Goal: Task Accomplishment & Management: Manage account settings

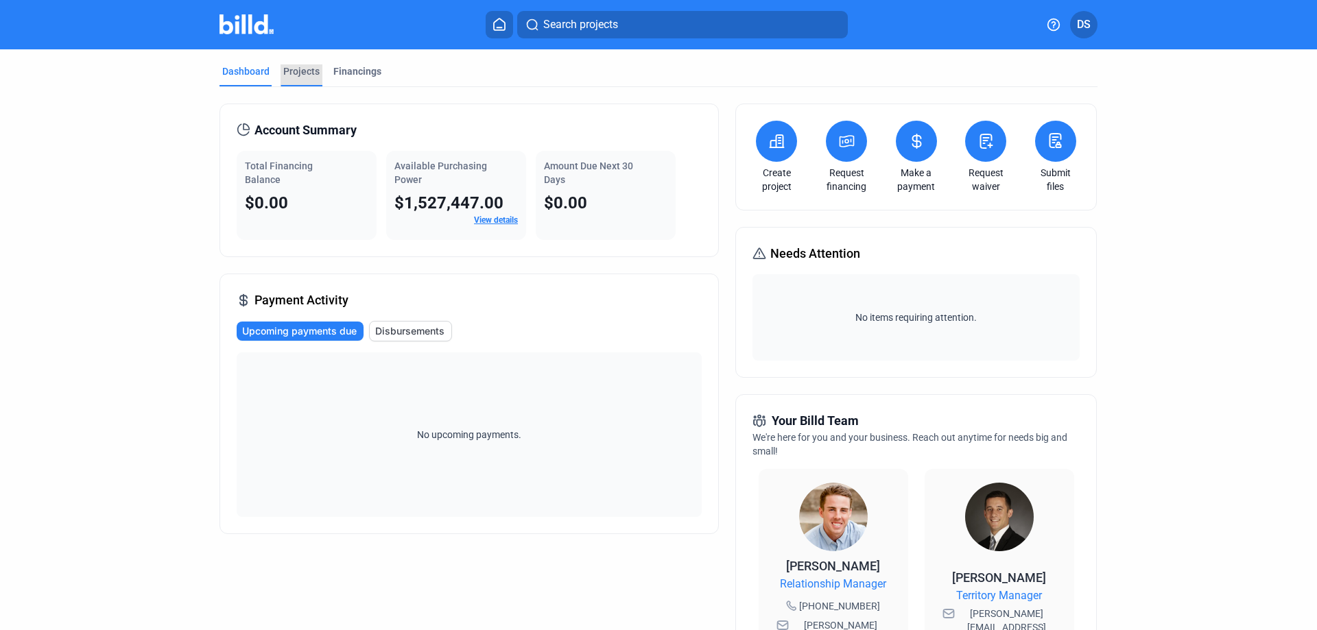
click at [306, 72] on div "Projects" at bounding box center [301, 71] width 36 height 14
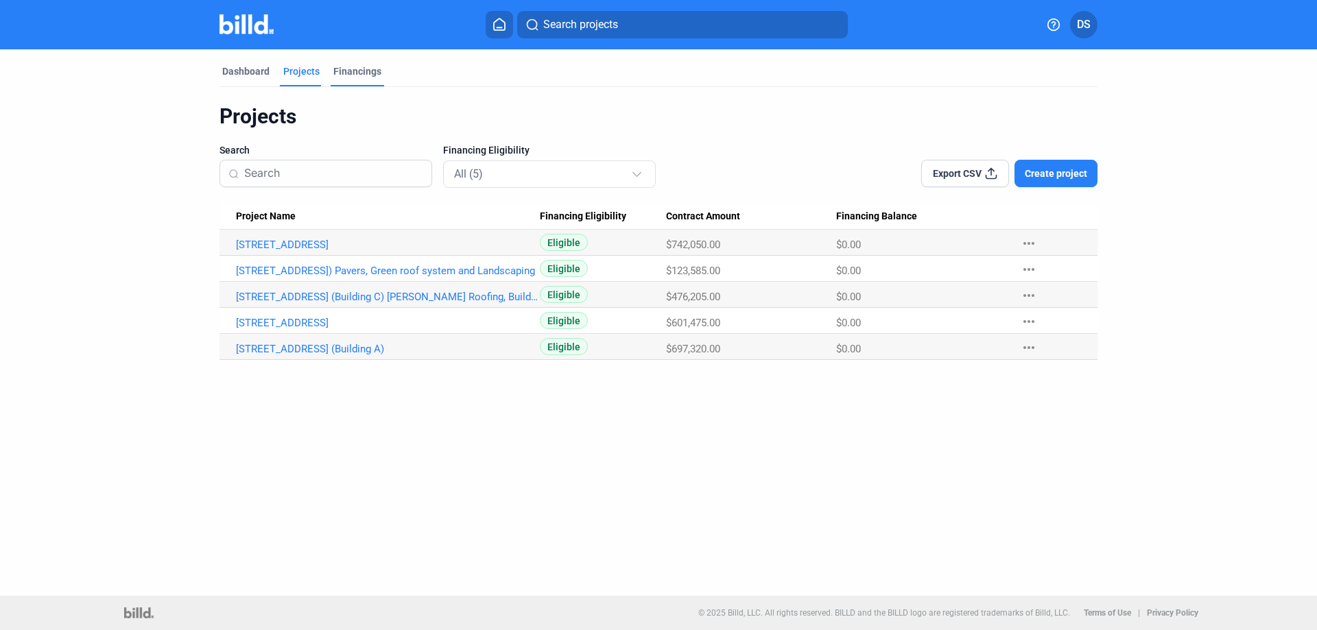
click at [356, 75] on div "Financings" at bounding box center [357, 71] width 48 height 14
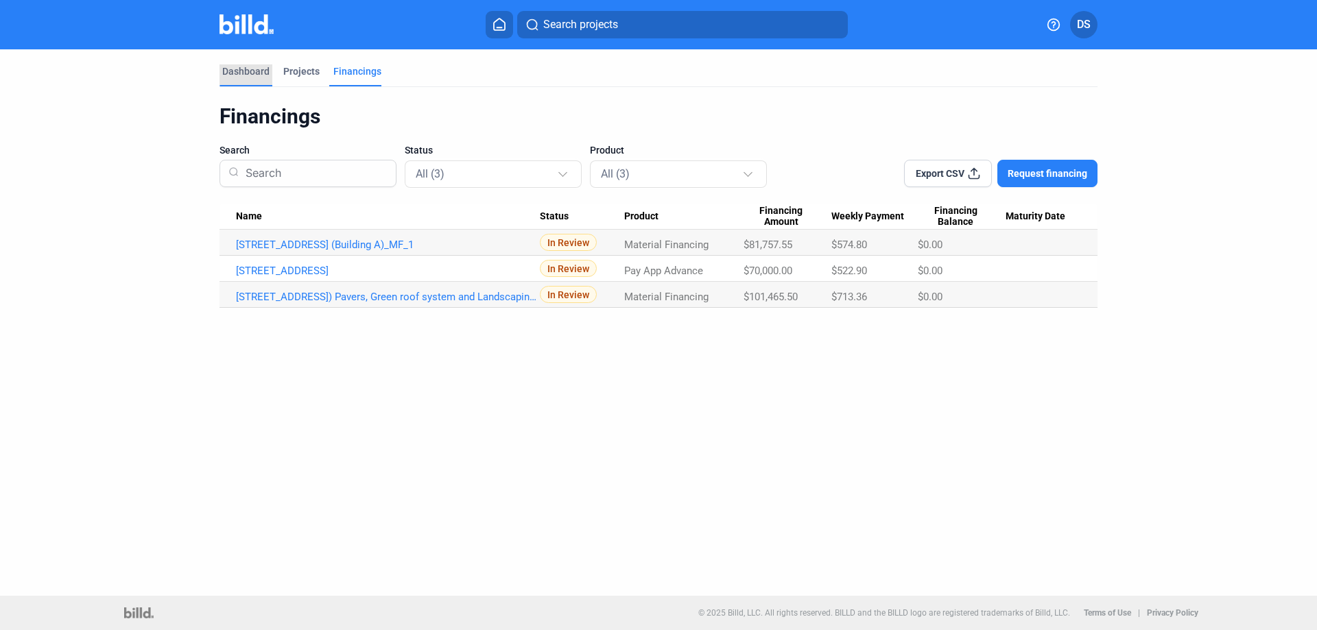
click at [257, 70] on div "Dashboard" at bounding box center [245, 71] width 47 height 14
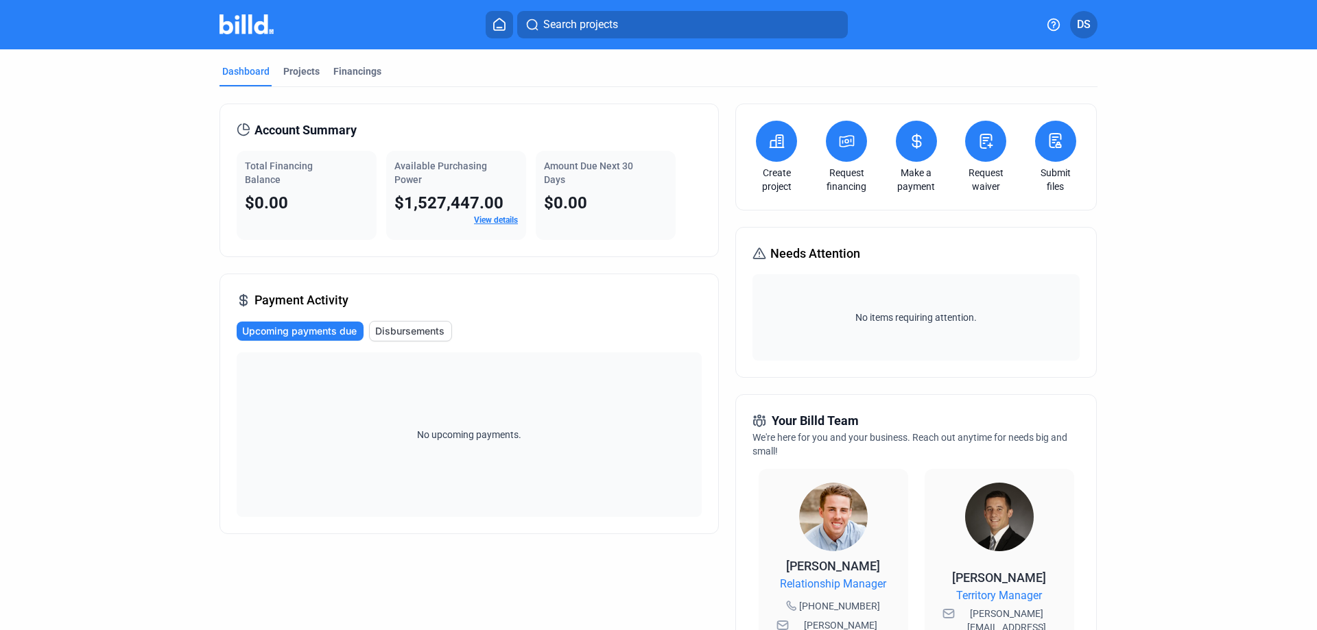
click at [500, 27] on icon at bounding box center [499, 25] width 11 height 12
click at [1038, 146] on button at bounding box center [1055, 141] width 41 height 41
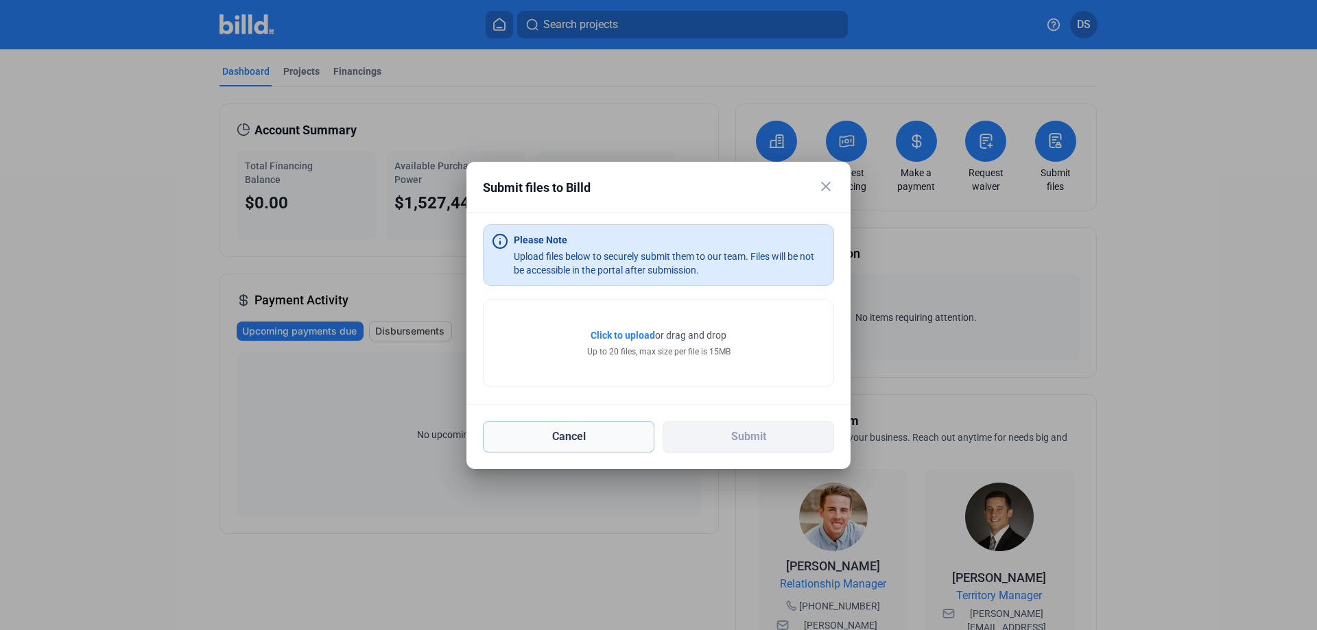
click at [583, 435] on button "Cancel" at bounding box center [568, 437] width 171 height 32
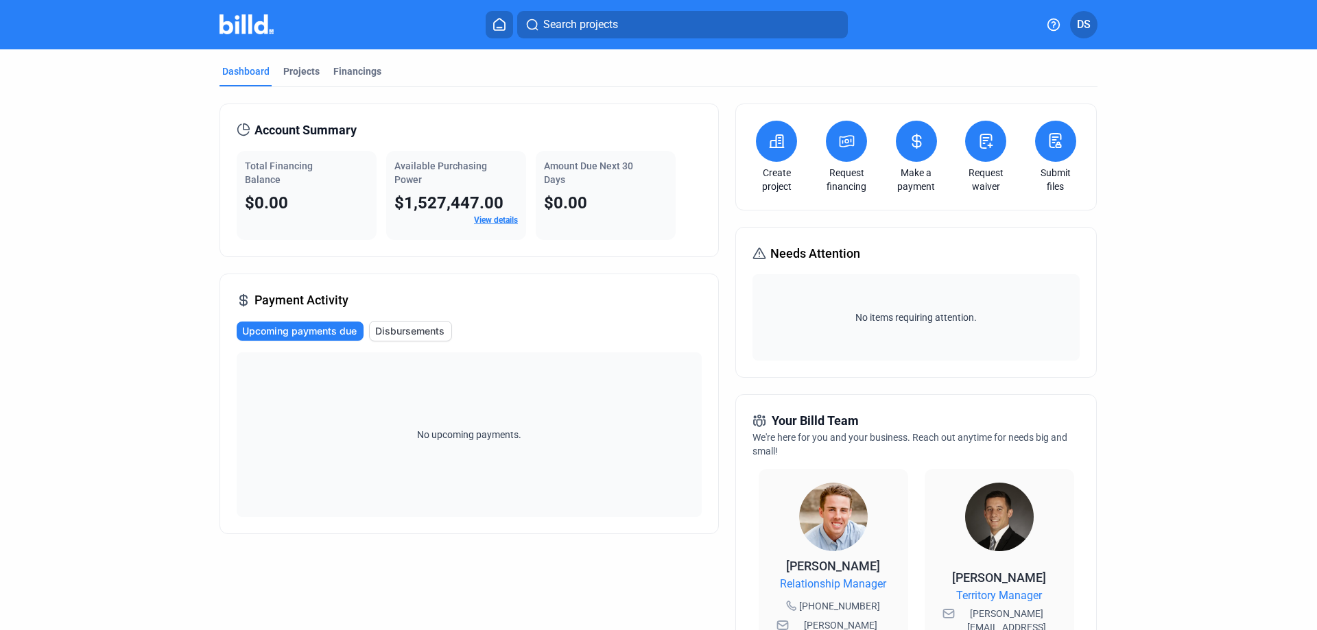
click at [1088, 21] on span "DS" at bounding box center [1084, 24] width 14 height 16
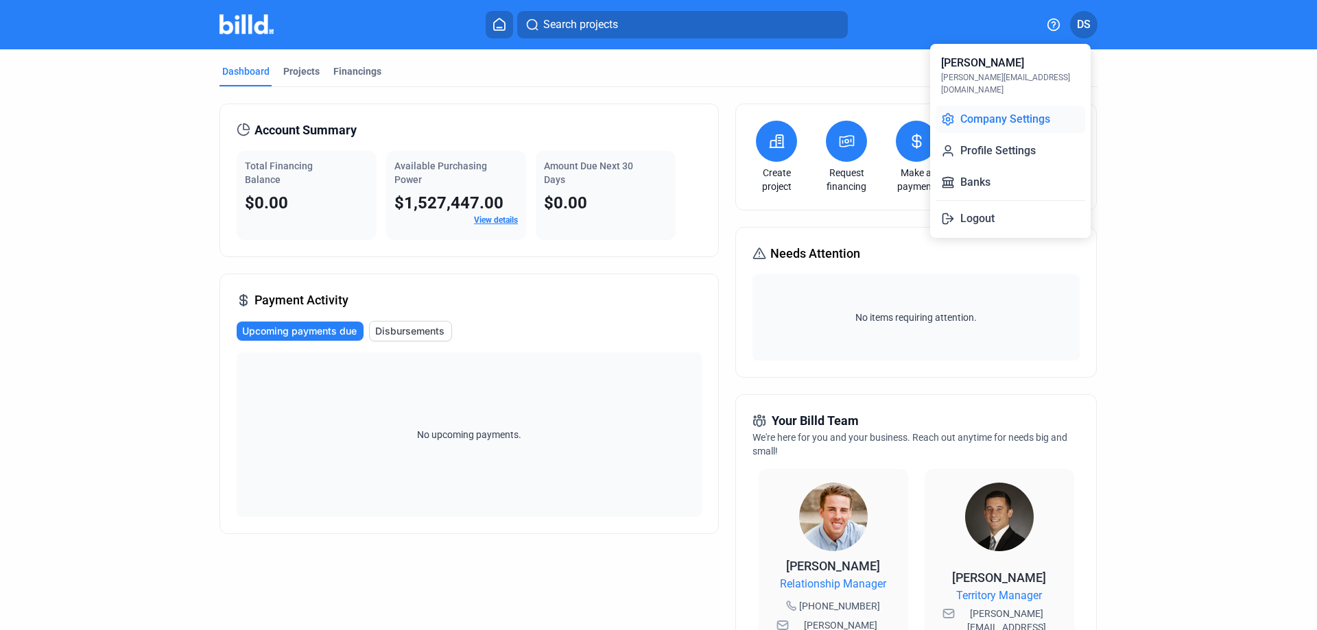
click at [994, 106] on button "Company Settings" at bounding box center [1011, 119] width 150 height 27
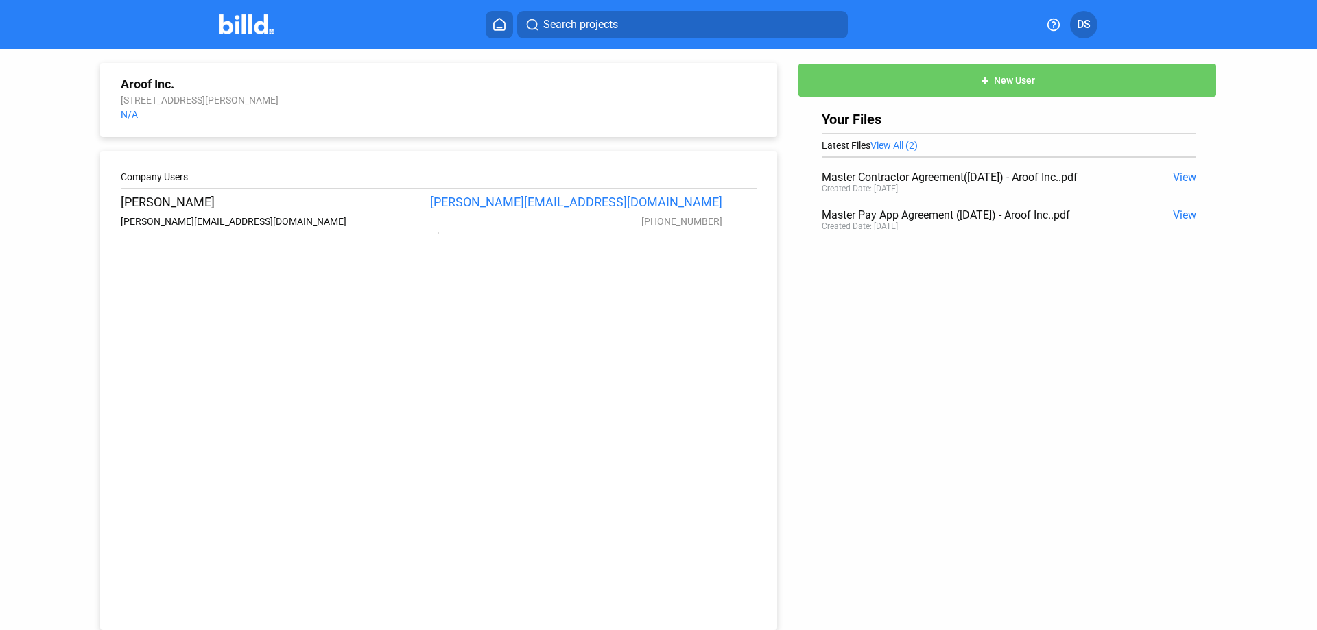
click at [1173, 176] on span "View" at bounding box center [1184, 177] width 23 height 13
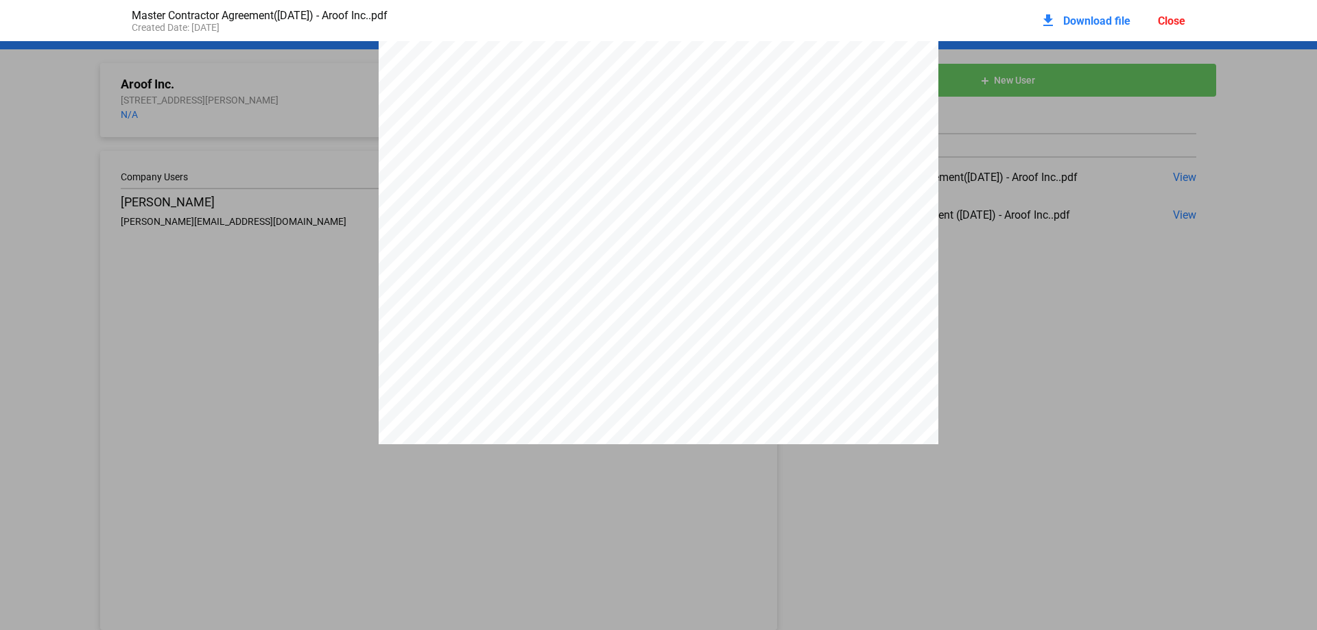
scroll to position [17168, 0]
